Goal: Task Accomplishment & Management: Manage account settings

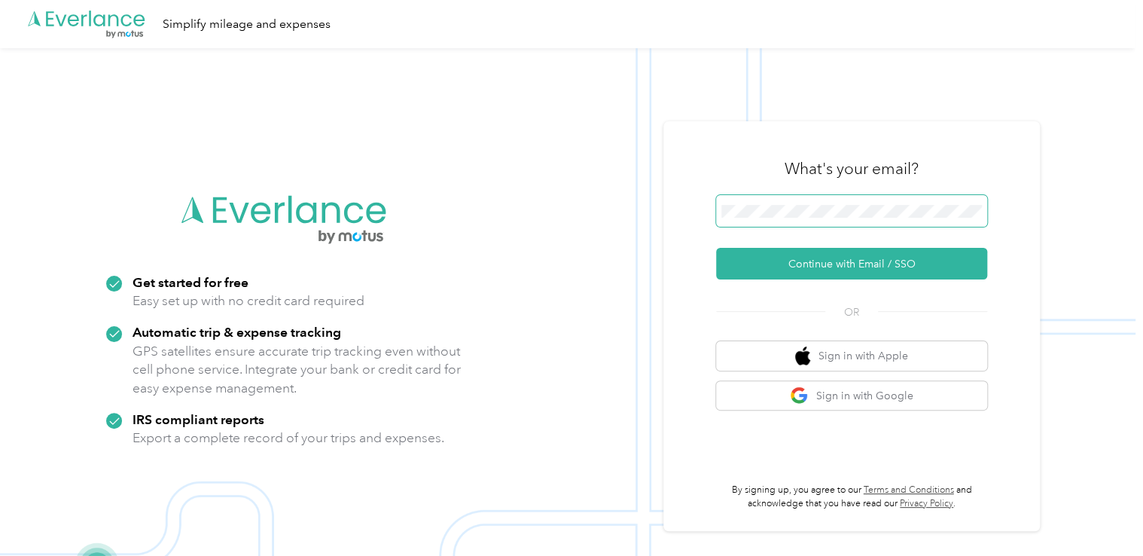
click at [746, 222] on span at bounding box center [851, 211] width 271 height 32
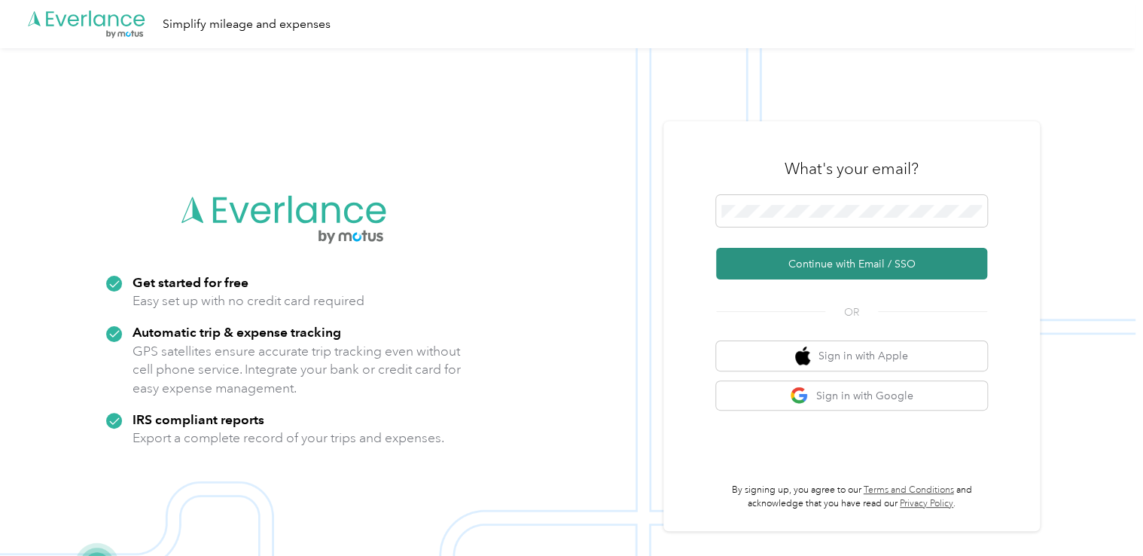
click at [752, 266] on button "Continue with Email / SSO" at bounding box center [851, 264] width 271 height 32
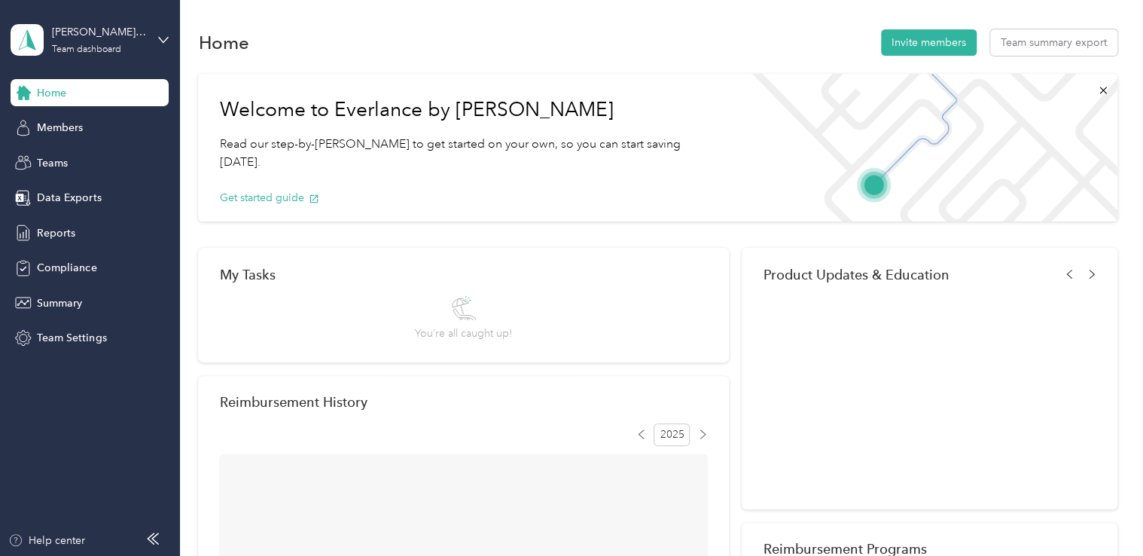
click at [828, 267] on span "Product Updates & Education" at bounding box center [856, 275] width 186 height 16
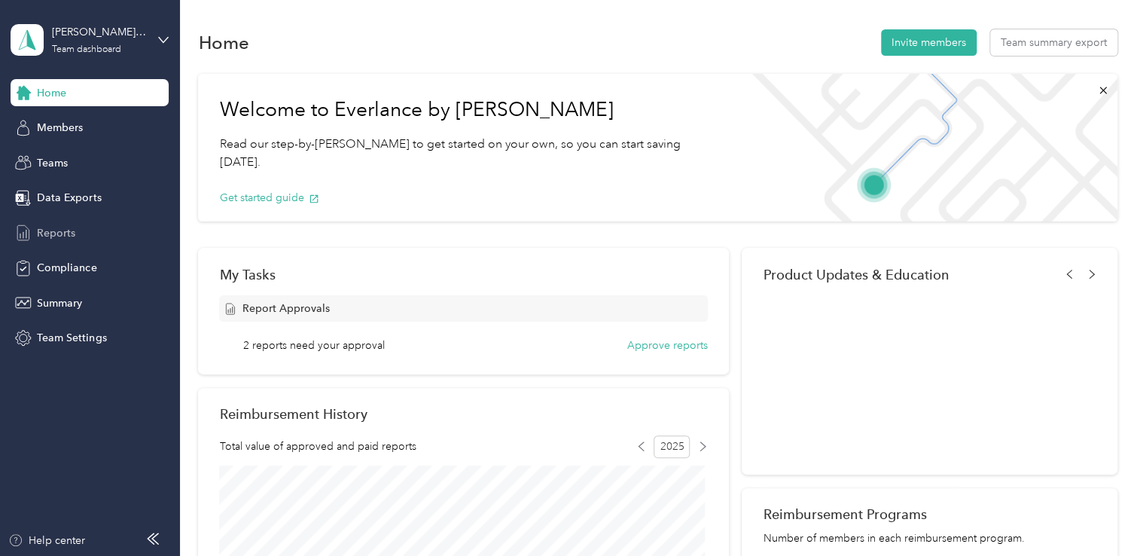
click at [50, 226] on span "Reports" at bounding box center [56, 233] width 38 height 16
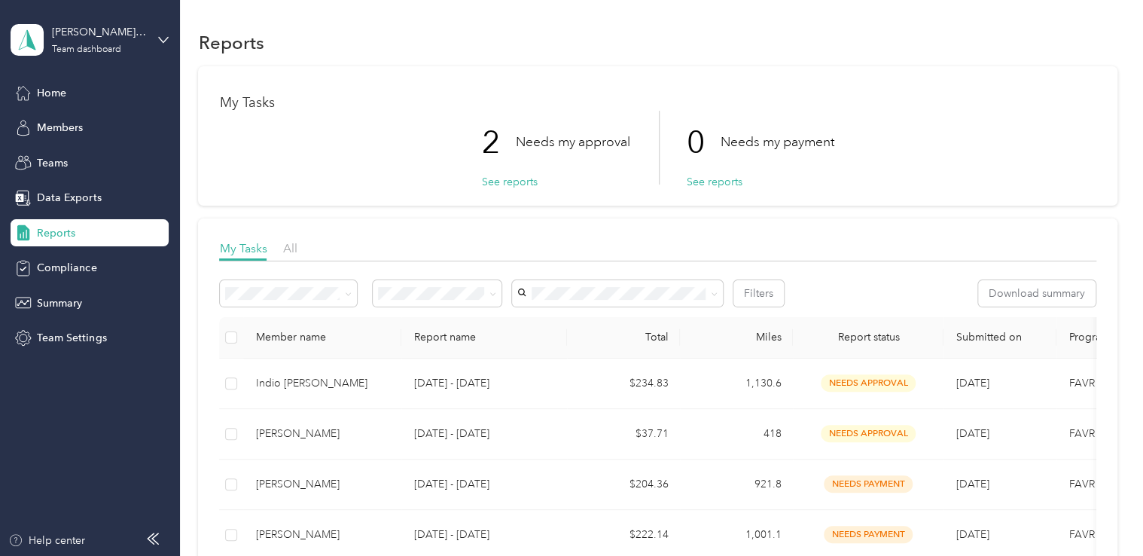
click at [238, 338] on th at bounding box center [231, 337] width 24 height 41
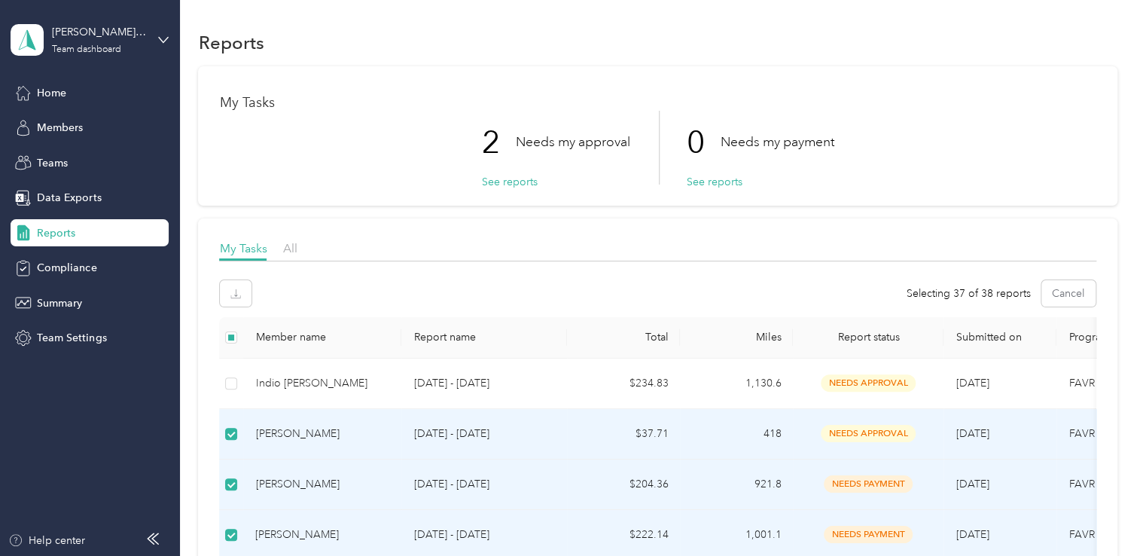
click at [230, 329] on label at bounding box center [231, 337] width 12 height 17
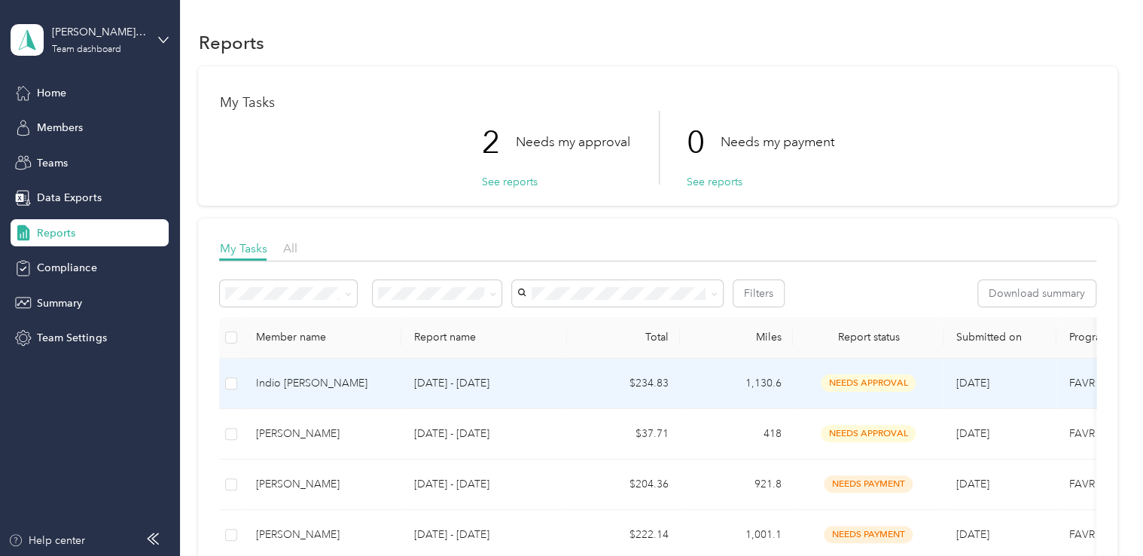
click at [229, 392] on td at bounding box center [231, 383] width 24 height 50
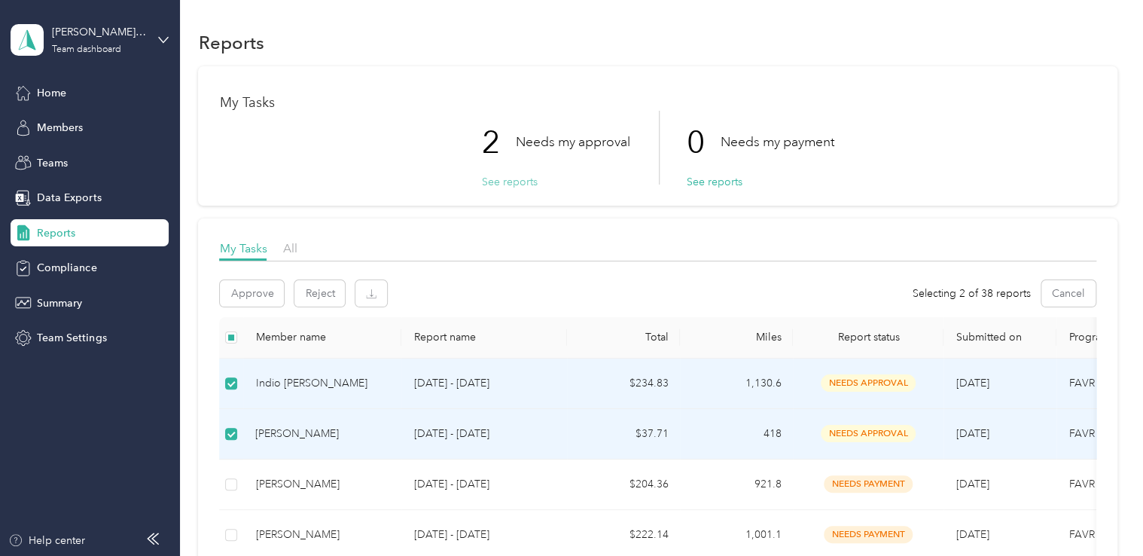
click at [503, 182] on button "See reports" at bounding box center [509, 182] width 56 height 16
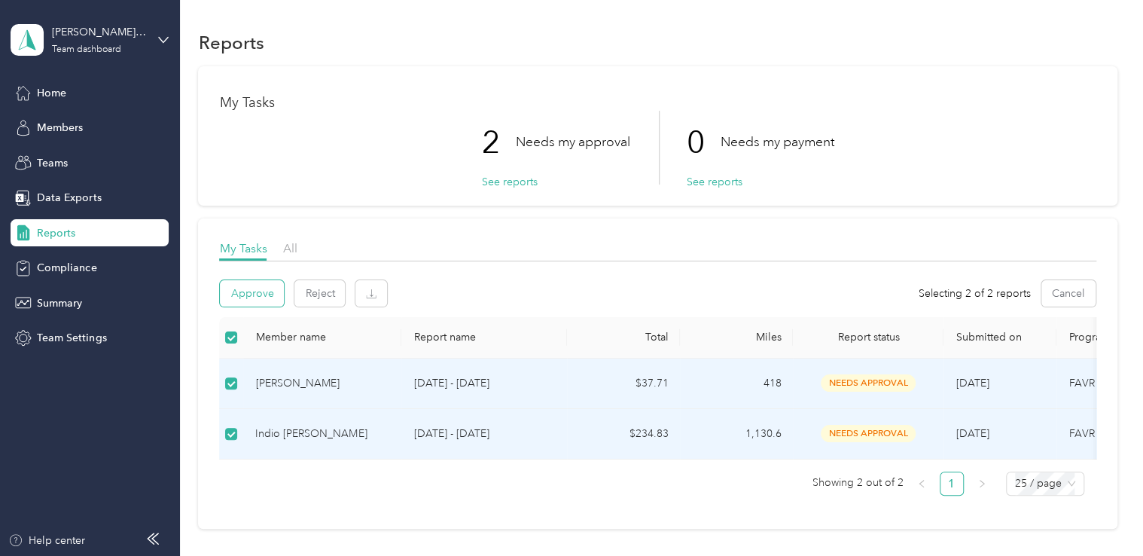
click at [255, 296] on button "Approve" at bounding box center [252, 293] width 64 height 26
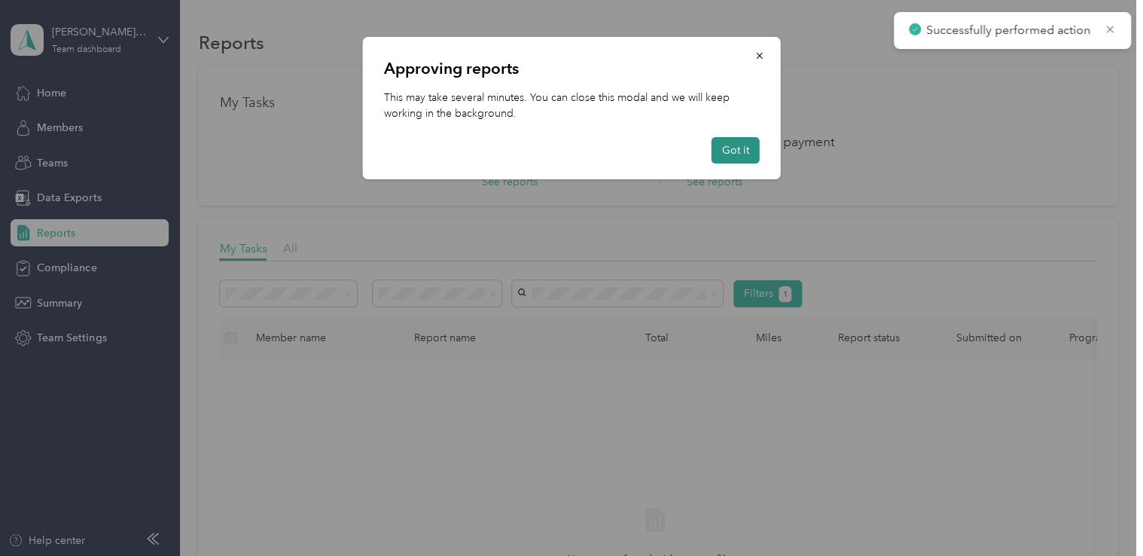
click at [750, 154] on button "Got it" at bounding box center [736, 150] width 48 height 26
